Goal: Task Accomplishment & Management: Manage account settings

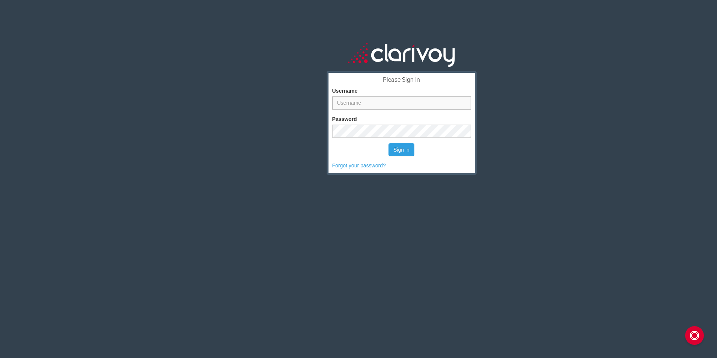
click at [391, 104] on input "Username" at bounding box center [401, 102] width 139 height 13
click at [388, 103] on input "Username" at bounding box center [401, 102] width 139 height 13
type input "[EMAIL_ADDRESS][DOMAIN_NAME]"
click at [398, 151] on button "Sign in" at bounding box center [401, 149] width 26 height 13
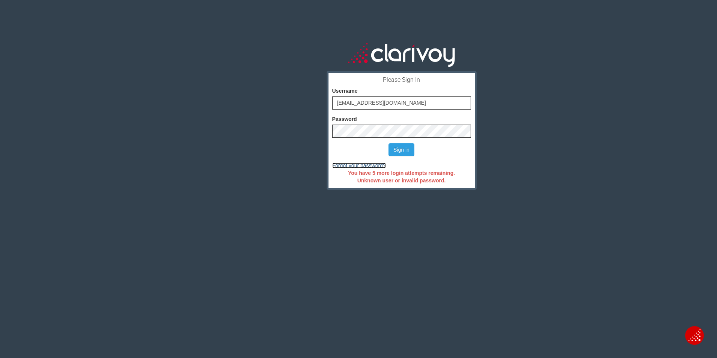
click at [373, 164] on link "Forgot your password?" at bounding box center [359, 165] width 54 height 6
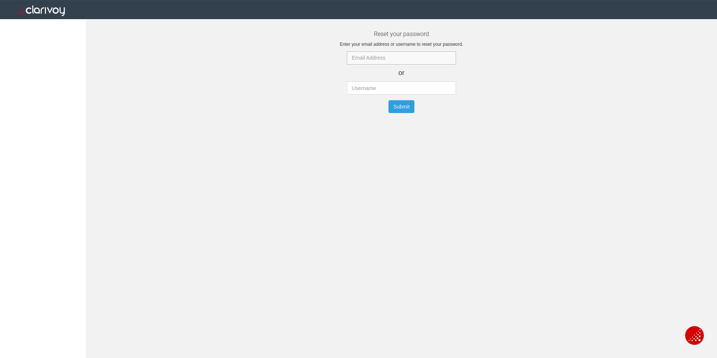
click at [402, 54] on input "text" at bounding box center [401, 57] width 109 height 13
click at [380, 59] on input "text" at bounding box center [401, 57] width 109 height 13
type input "[EMAIL_ADDRESS][DOMAIN_NAME]"
click at [358, 92] on input "text" at bounding box center [401, 87] width 109 height 13
click at [397, 103] on button "Submit" at bounding box center [401, 106] width 26 height 13
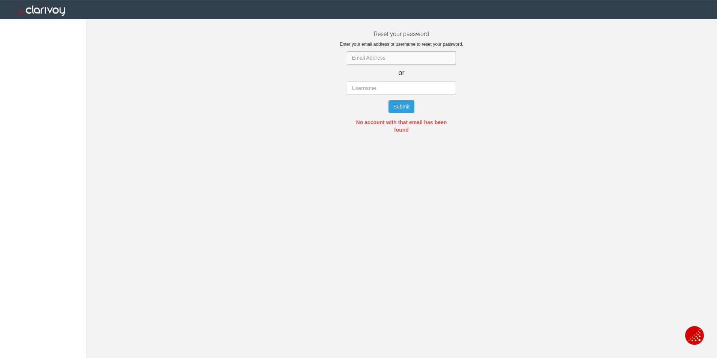
click at [388, 58] on input "text" at bounding box center [401, 57] width 109 height 13
type input "[EMAIL_ADDRESS][DOMAIN_NAME]"
click at [259, 31] on h3 "Reset your password" at bounding box center [401, 34] width 631 height 7
click at [408, 108] on button "Submit" at bounding box center [401, 106] width 26 height 13
